Goal: Information Seeking & Learning: Learn about a topic

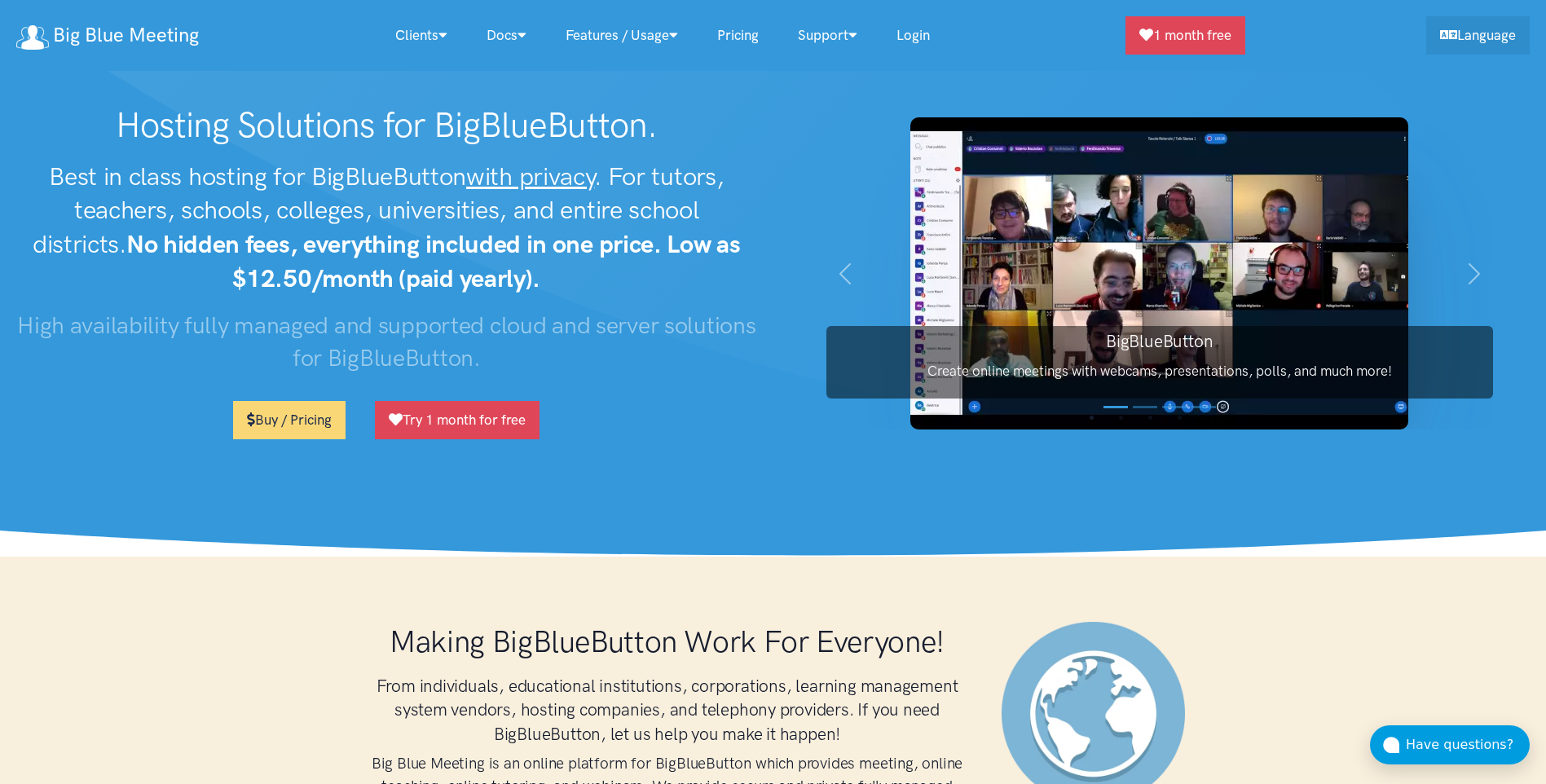
click at [747, 36] on link "Pricing" at bounding box center [738, 35] width 81 height 35
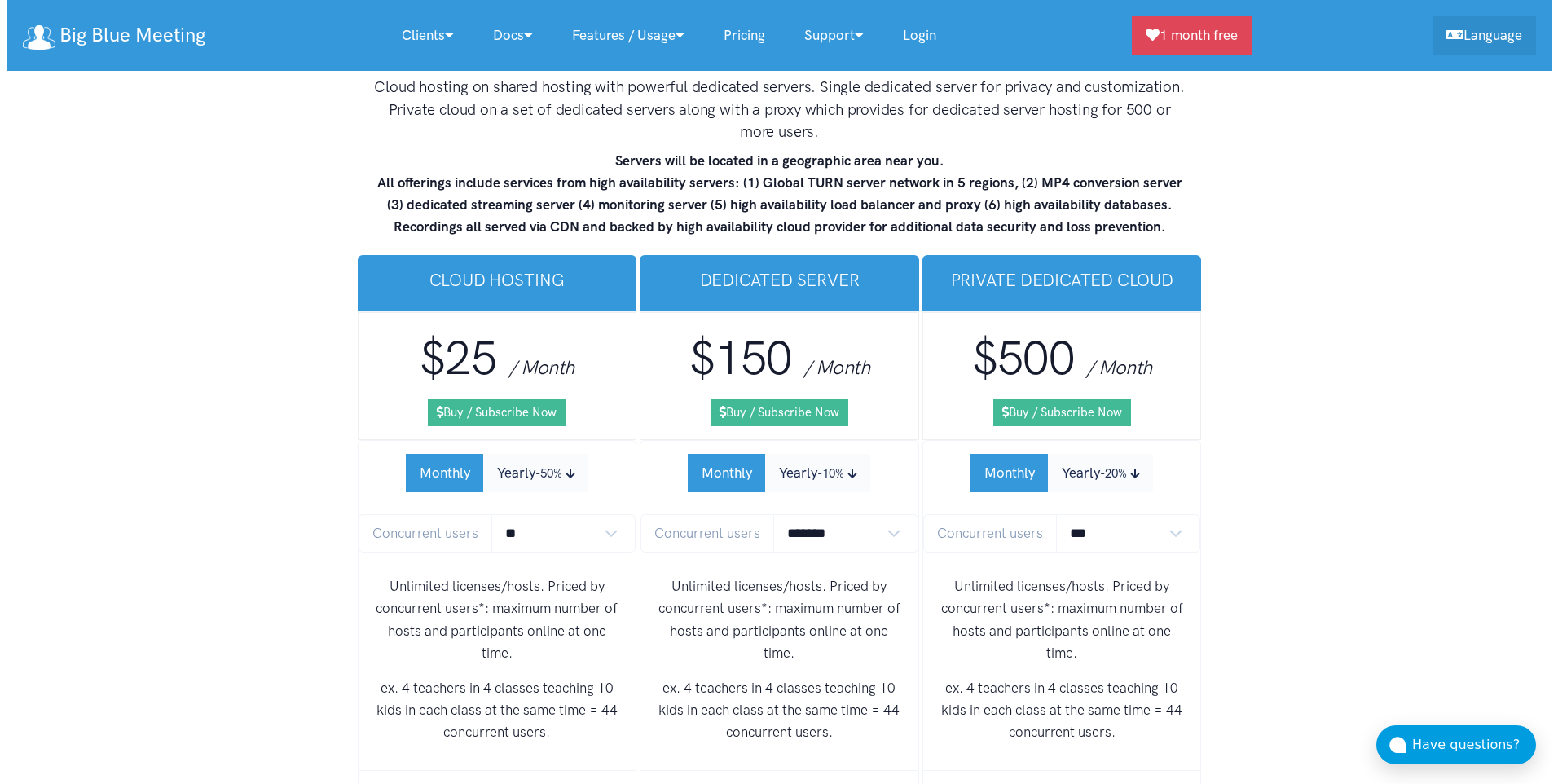
scroll to position [9682, 0]
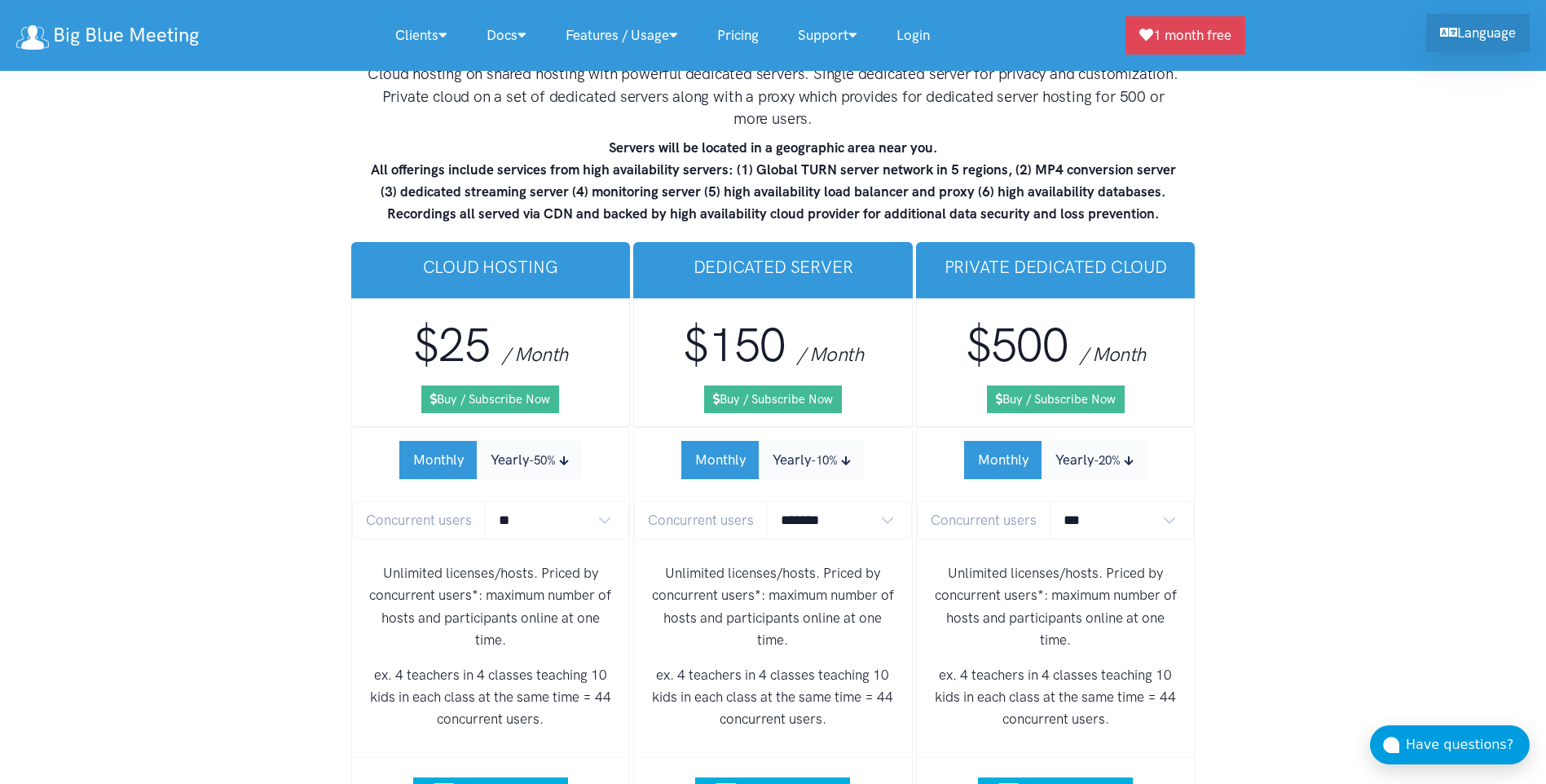
click at [1478, 41] on link "Language" at bounding box center [1478, 32] width 104 height 39
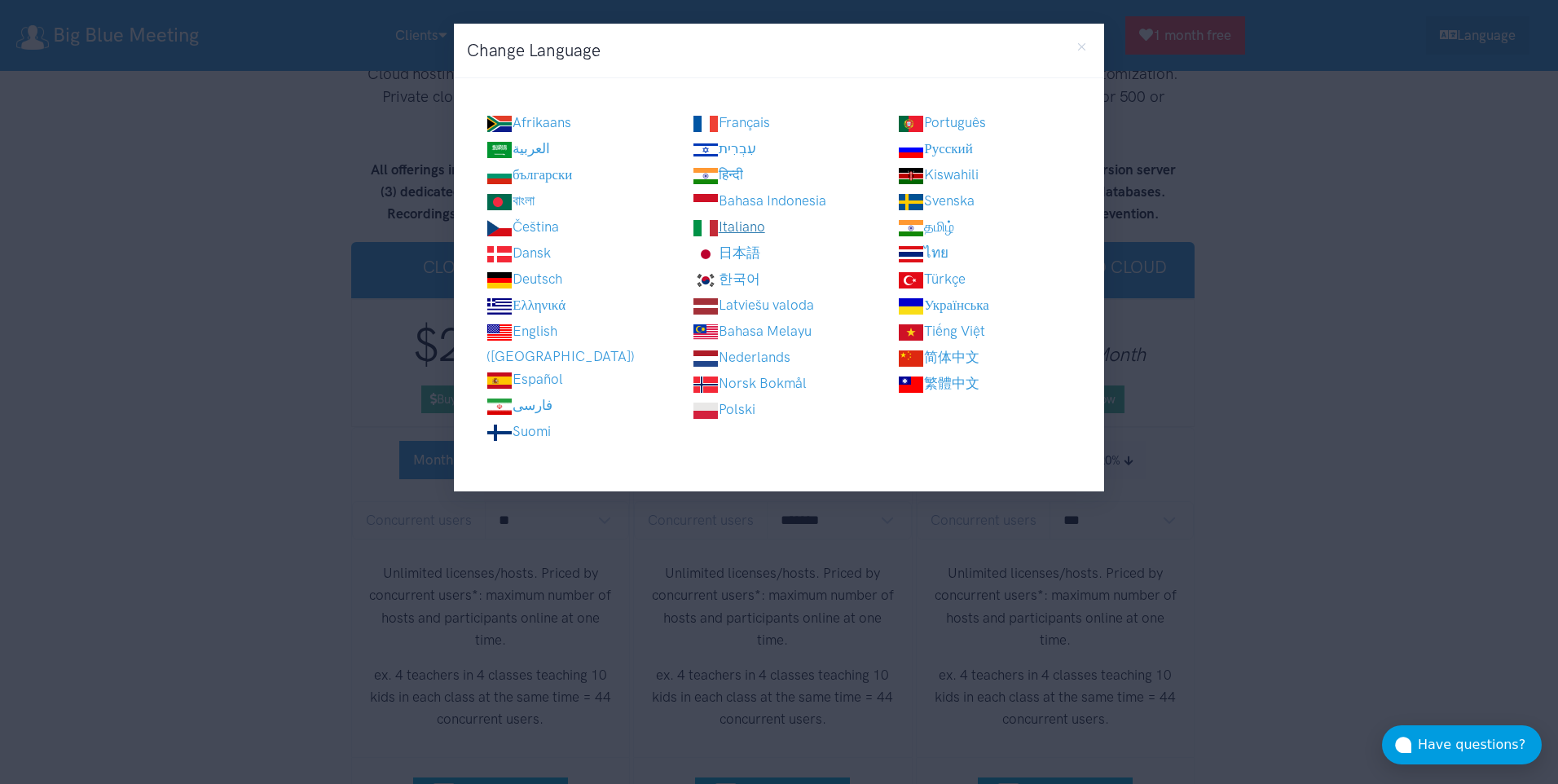
click at [754, 219] on link "Italiano" at bounding box center [729, 227] width 73 height 16
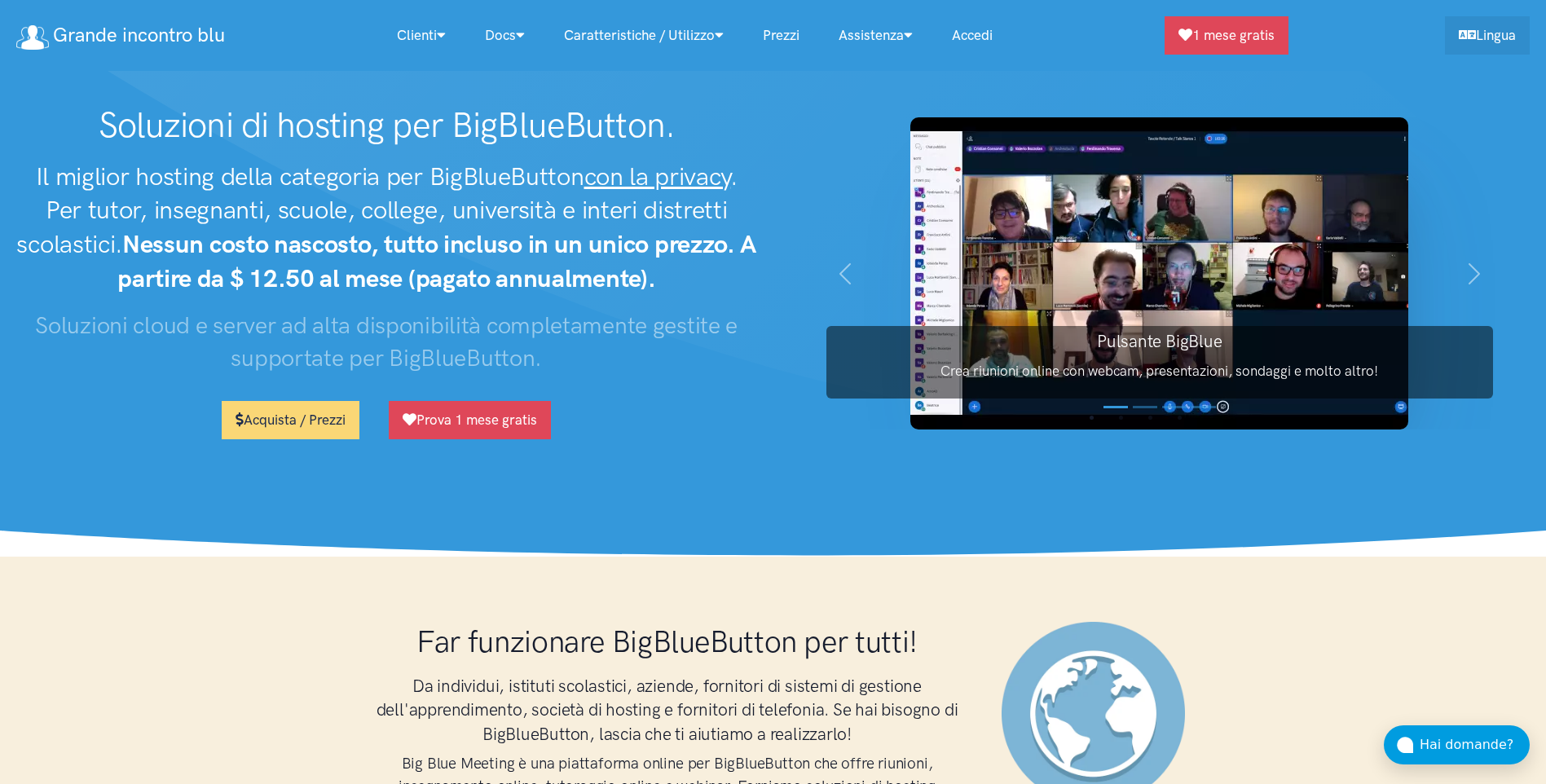
click at [792, 24] on link "Prezzi" at bounding box center [781, 35] width 76 height 35
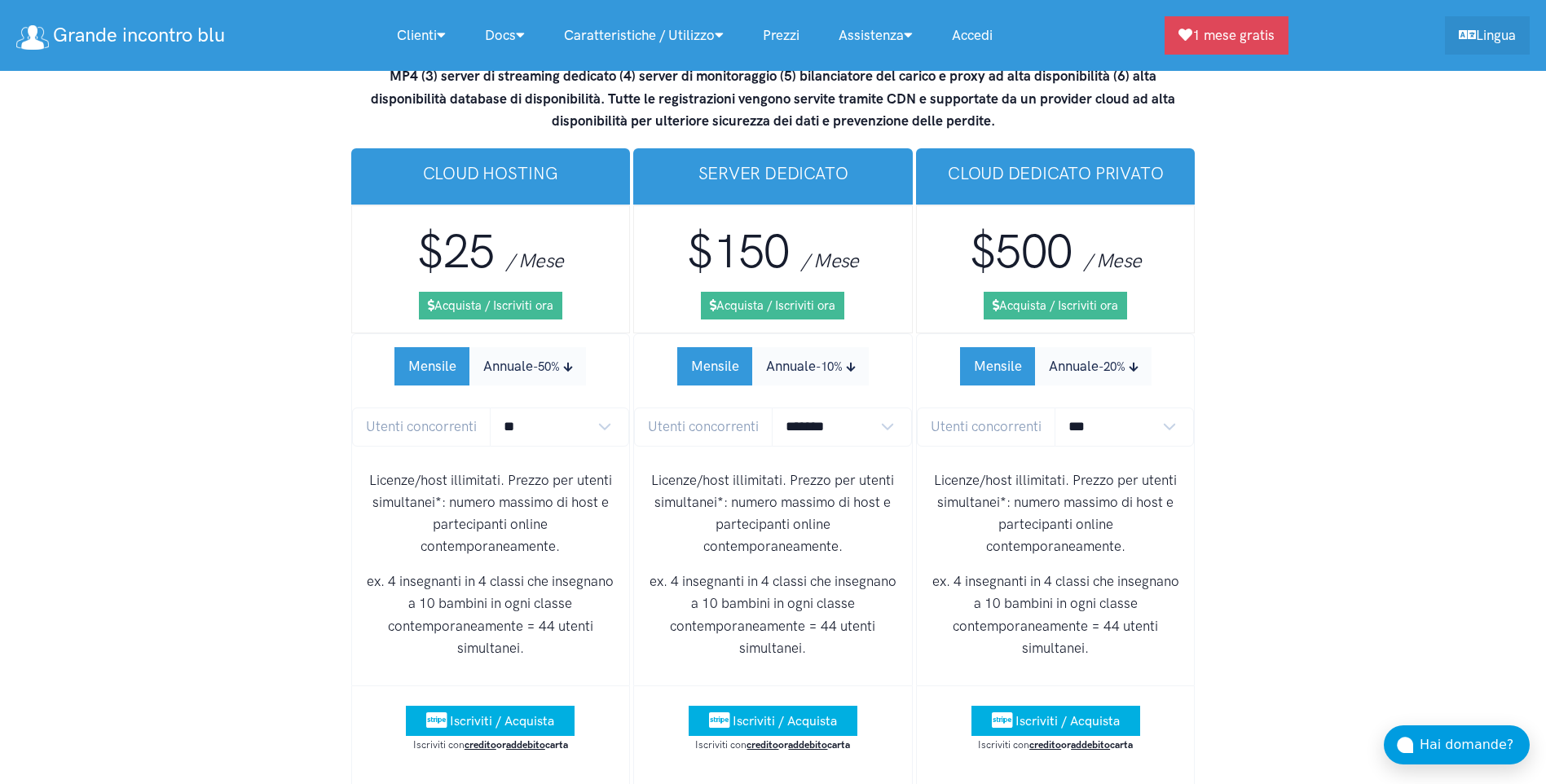
scroll to position [10160, 0]
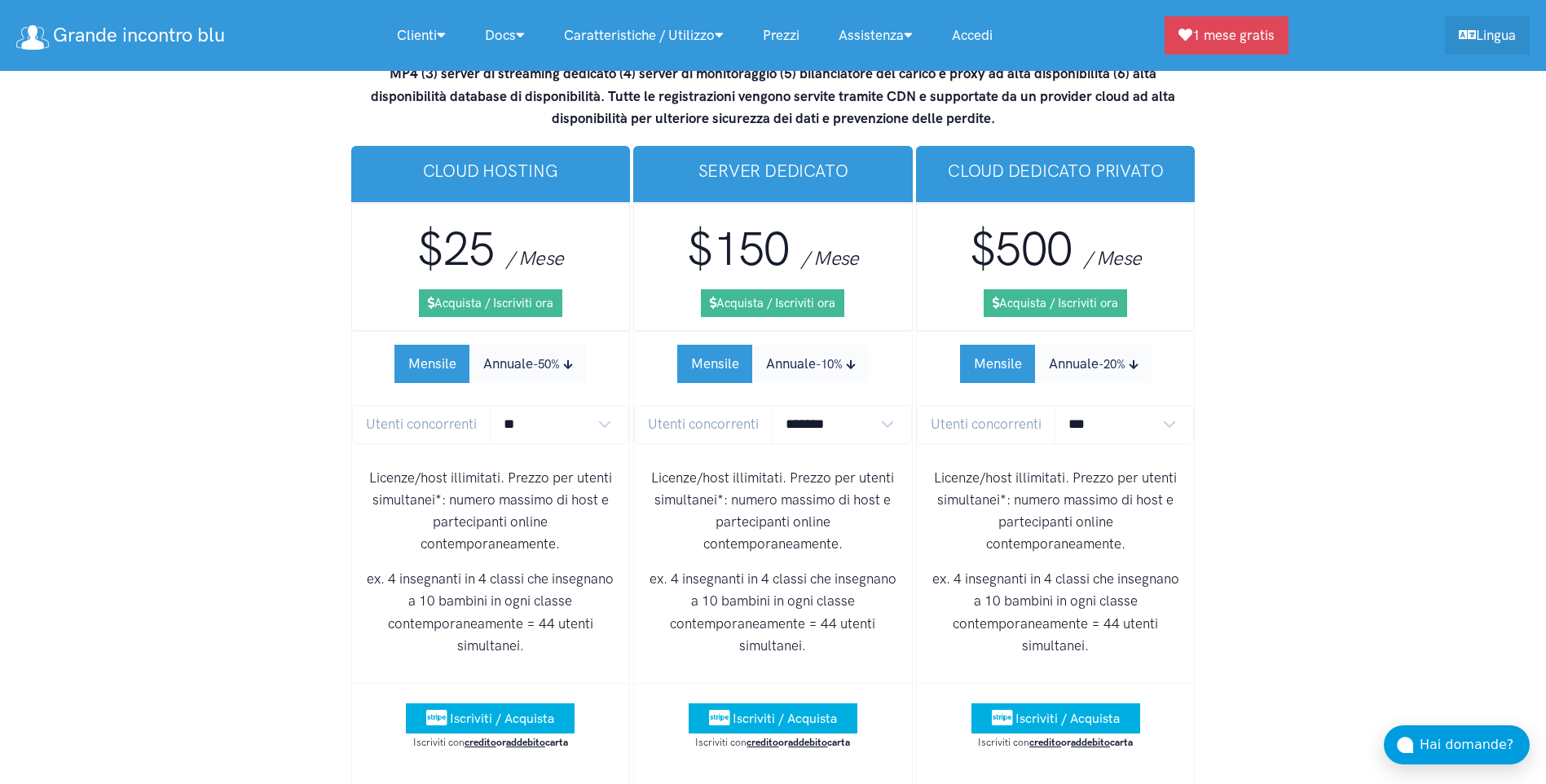
click at [676, 405] on span "Utenti concorrenti" at bounding box center [703, 424] width 139 height 39
click at [894, 405] on select "******* ******* *******" at bounding box center [842, 424] width 140 height 39
select select "*"
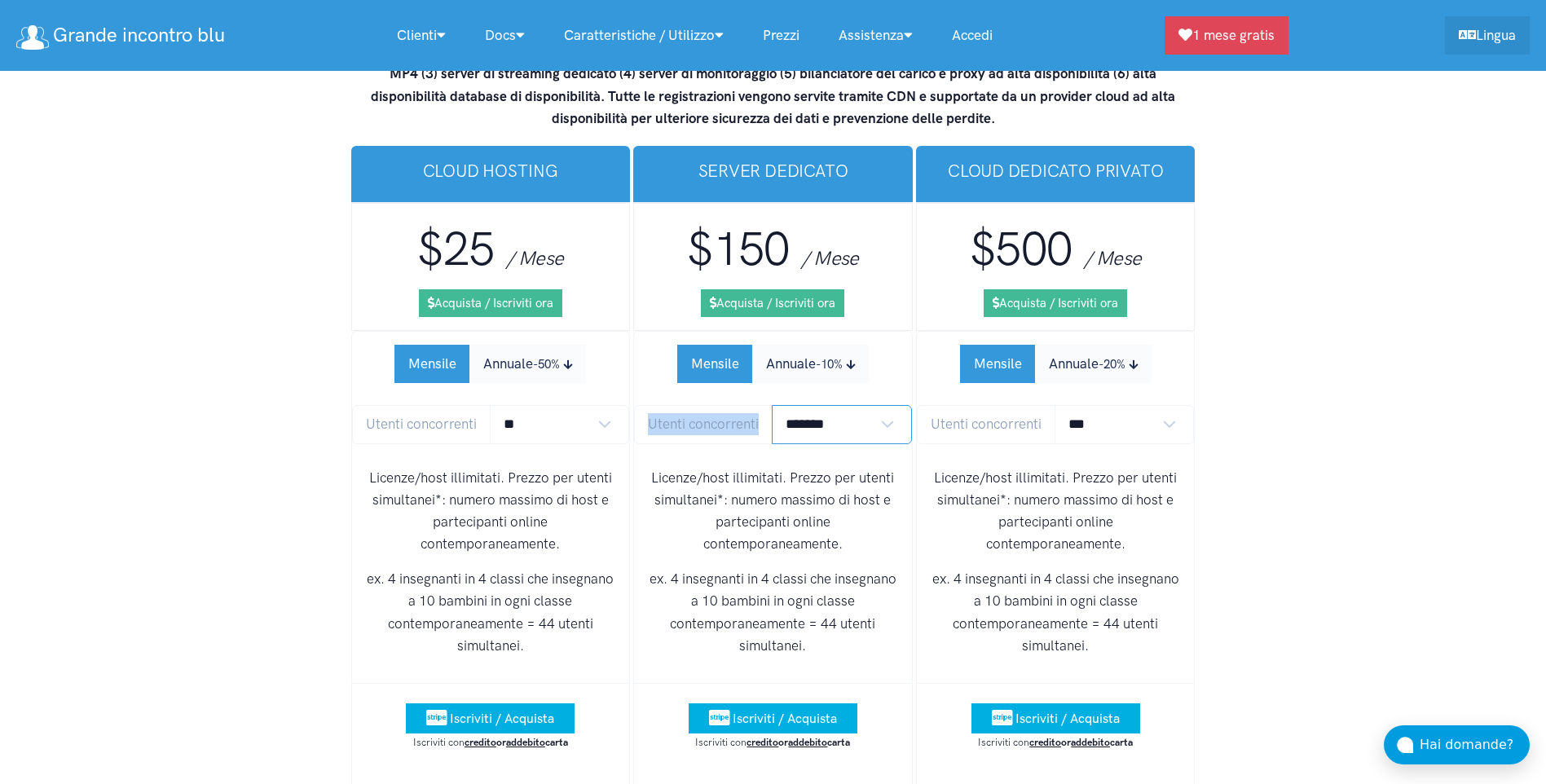
click at [772, 405] on select "******* ******* *******" at bounding box center [842, 424] width 140 height 39
click at [854, 467] on p "Licenze/host illimitati. Prezzo per utenti simultanei*: numero massimo di host …" at bounding box center [773, 511] width 252 height 89
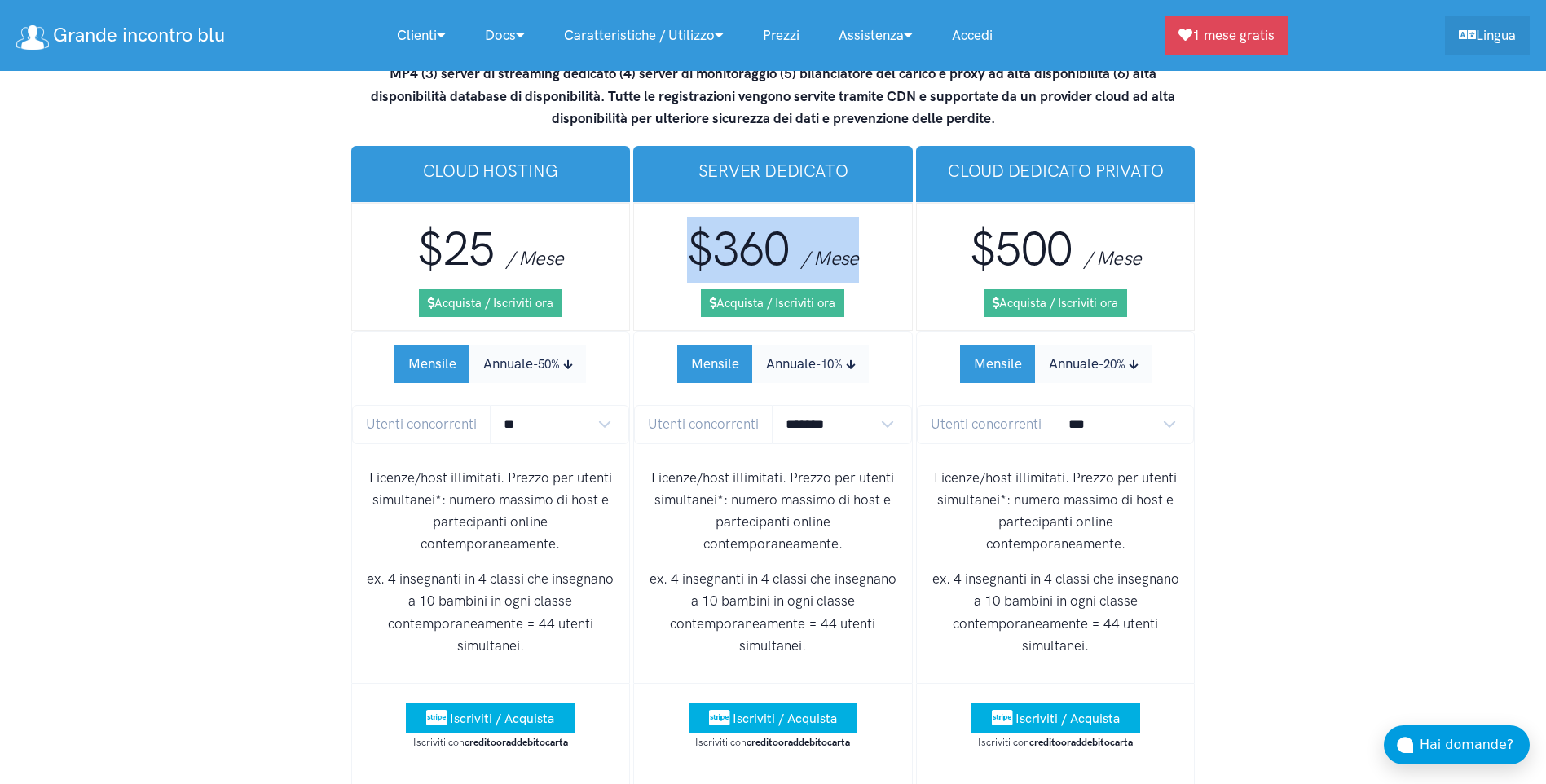
drag, startPoint x: 691, startPoint y: 158, endPoint x: 897, endPoint y: 176, distance: 206.8
click at [897, 217] on h3 "$360 / Mese" at bounding box center [773, 249] width 252 height 66
click at [1130, 246] on span "/ Mese" at bounding box center [1113, 257] width 58 height 23
drag, startPoint x: 674, startPoint y: 150, endPoint x: 856, endPoint y: 161, distance: 182.3
click at [856, 217] on h3 "$360 / Mese" at bounding box center [773, 249] width 252 height 66
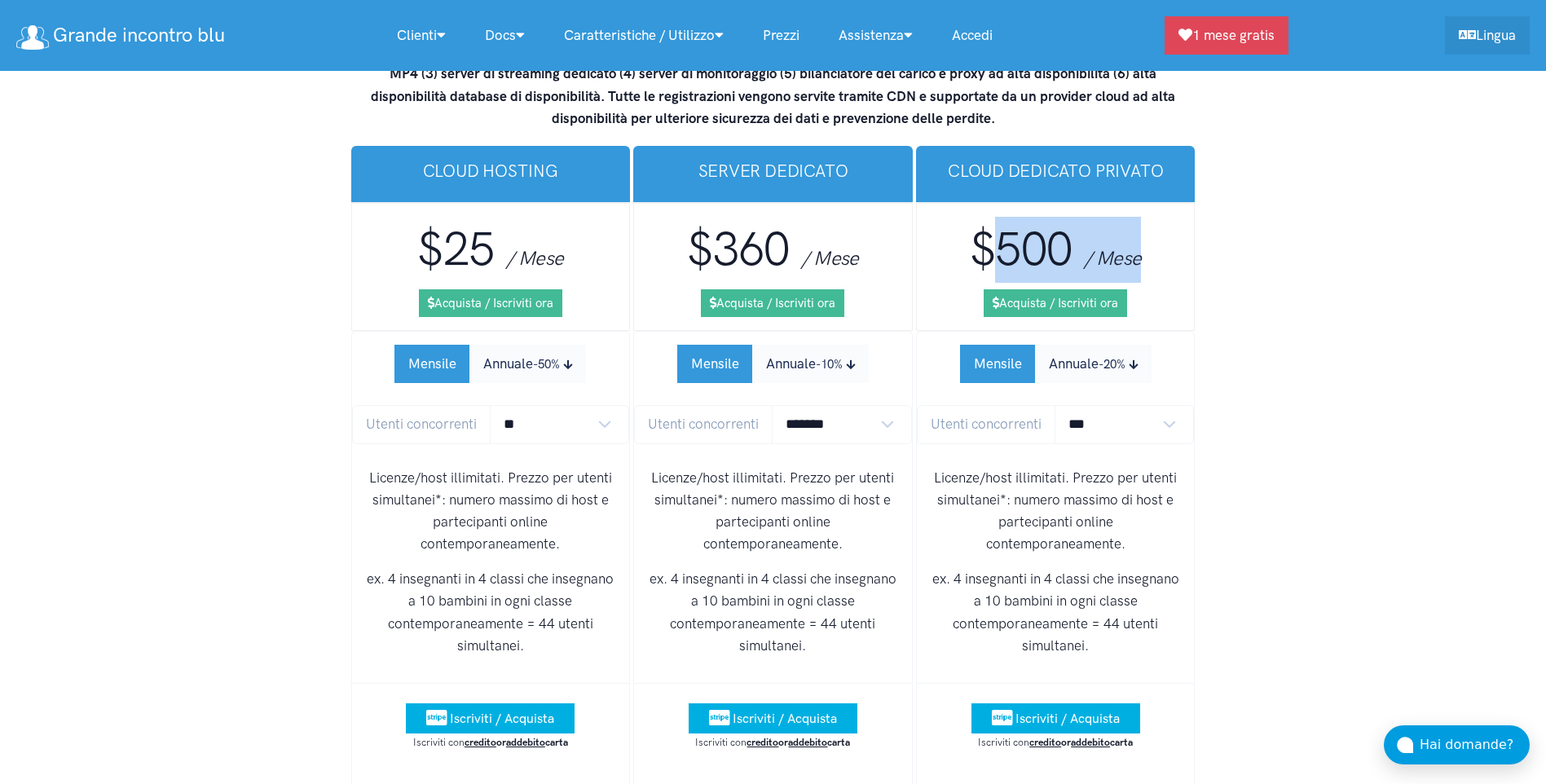
drag, startPoint x: 856, startPoint y: 161, endPoint x: 1179, endPoint y: 165, distance: 323.0
click at [1179, 217] on h3 "$500 / Mese" at bounding box center [1056, 249] width 252 height 66
click at [808, 467] on p "Licenze/host illimitati. Prezzo per utenti simultanei*: numero massimo di host …" at bounding box center [773, 511] width 252 height 89
click at [725, 405] on span "Utenti concorrenti" at bounding box center [703, 424] width 139 height 39
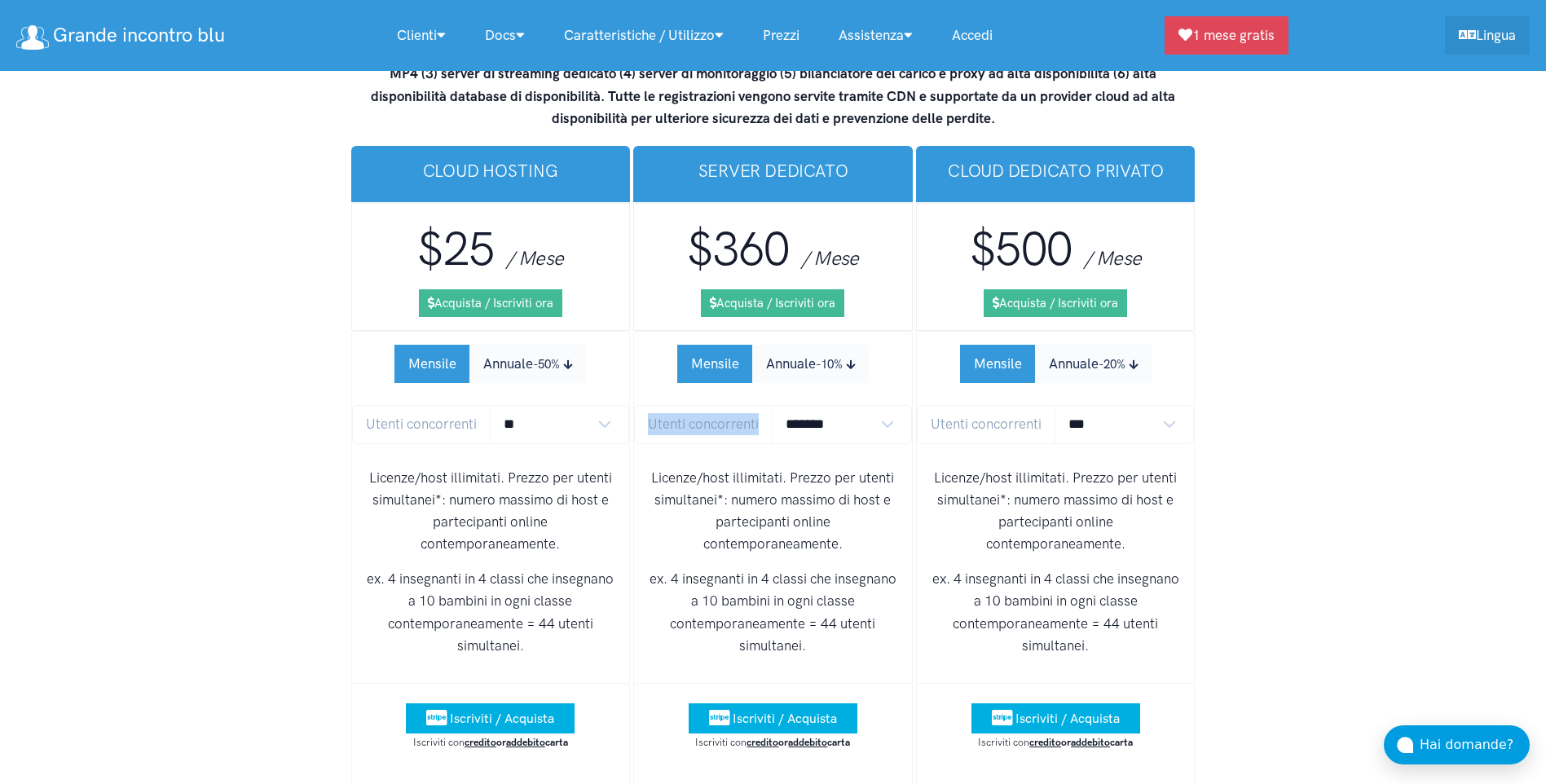
click at [725, 405] on span "Utenti concorrenti" at bounding box center [703, 424] width 139 height 39
drag, startPoint x: 725, startPoint y: 330, endPoint x: 782, endPoint y: 379, distance: 75.2
click at [782, 467] on p "Licenze/host illimitati. Prezzo per utenti simultanei*: numero massimo di host …" at bounding box center [773, 511] width 252 height 89
click at [882, 405] on select "******* ******* *******" at bounding box center [842, 424] width 140 height 39
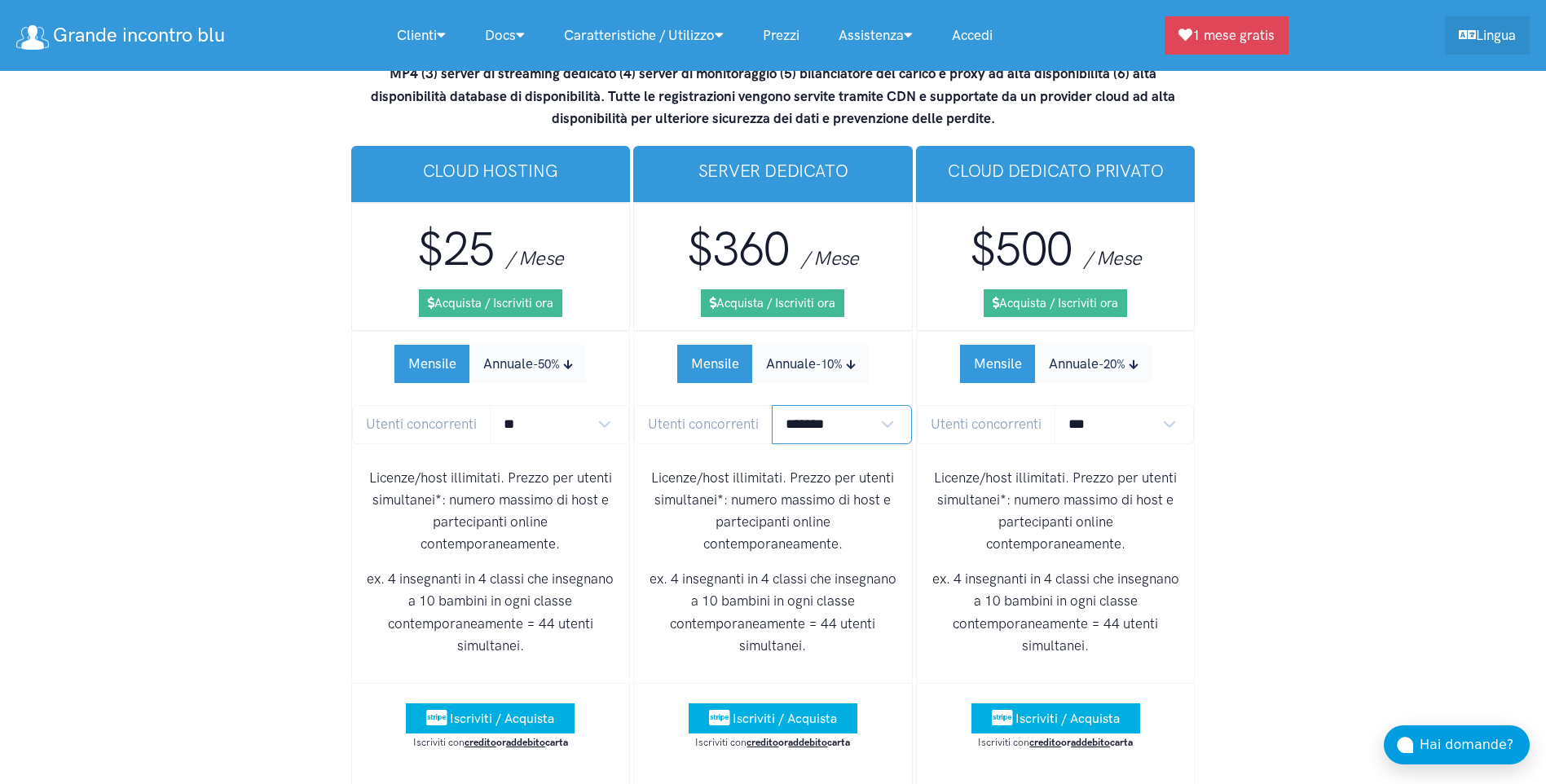
click at [871, 405] on select "******* ******* *******" at bounding box center [842, 424] width 140 height 39
